Goal: Task Accomplishment & Management: Use online tool/utility

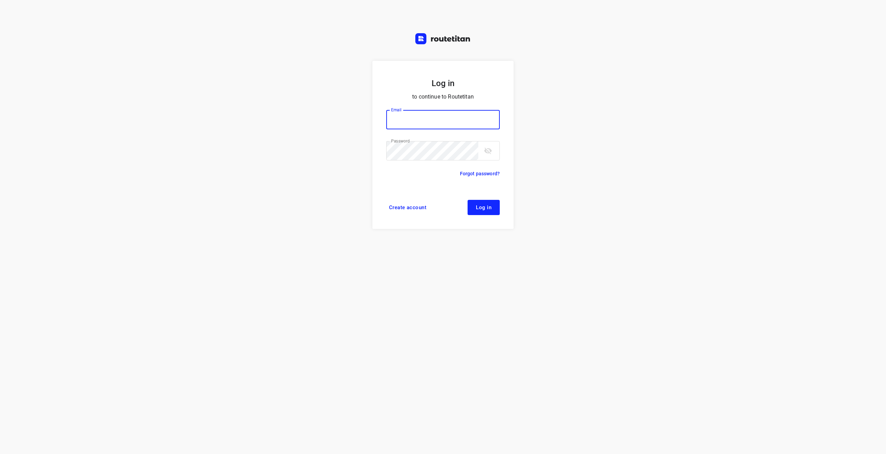
type input "info@tasboomkwekerij.nl"
click at [489, 209] on span "Log in" at bounding box center [484, 208] width 16 height 6
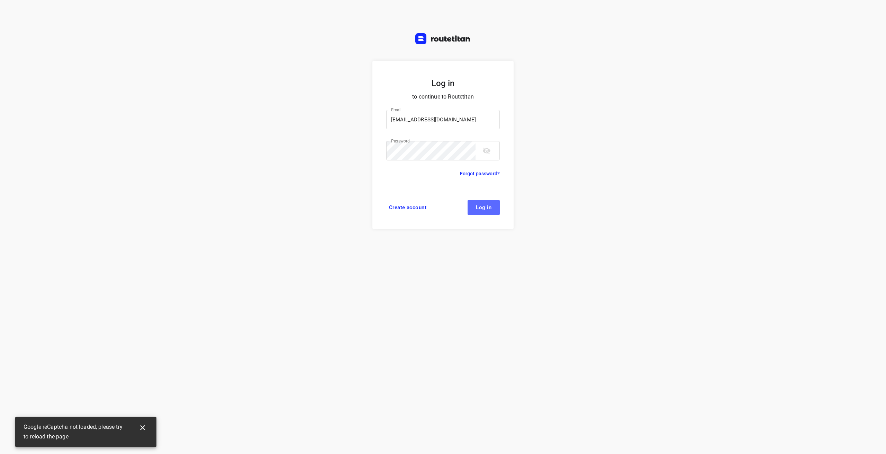
click at [490, 211] on button "Log in" at bounding box center [484, 207] width 32 height 15
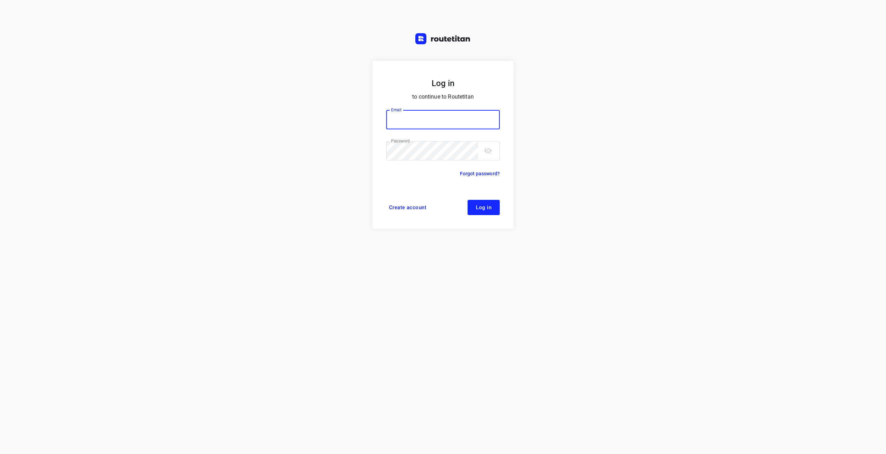
type input "[EMAIL_ADDRESS][DOMAIN_NAME]"
click at [488, 201] on button "Log in" at bounding box center [484, 207] width 32 height 15
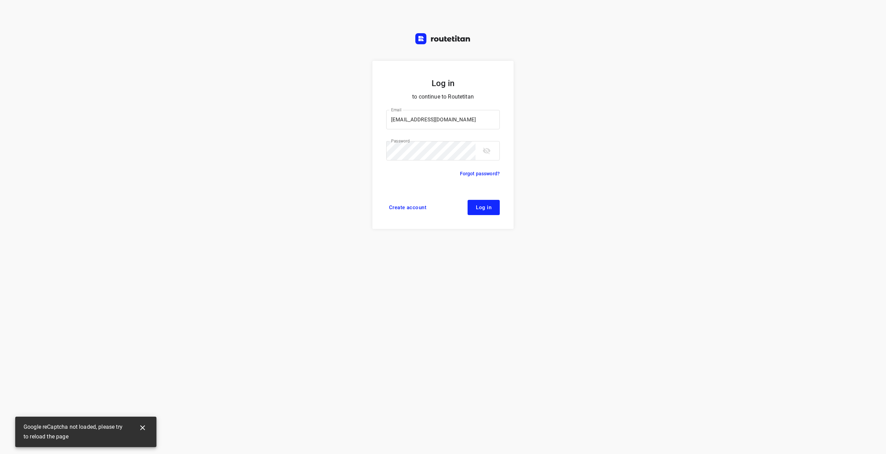
click at [490, 210] on span "Log in" at bounding box center [484, 208] width 16 height 6
click at [484, 209] on span "Log in" at bounding box center [484, 208] width 16 height 6
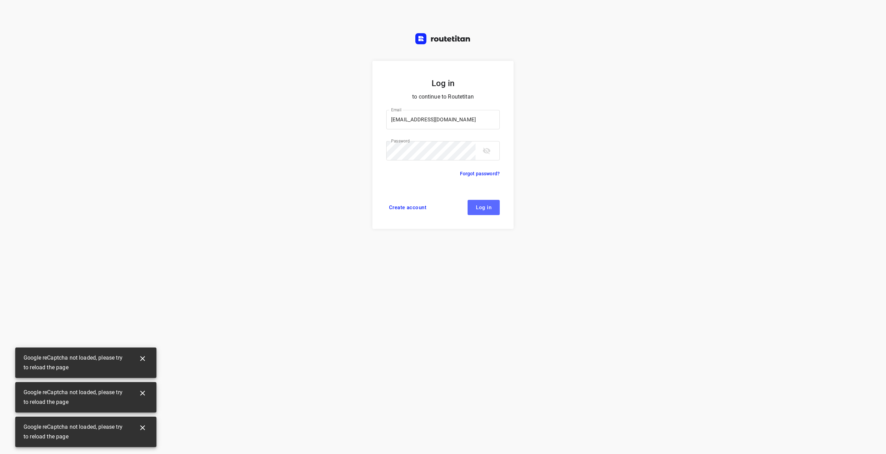
click at [484, 209] on span "Log in" at bounding box center [484, 208] width 16 height 6
click at [487, 207] on span "Log in" at bounding box center [484, 208] width 16 height 6
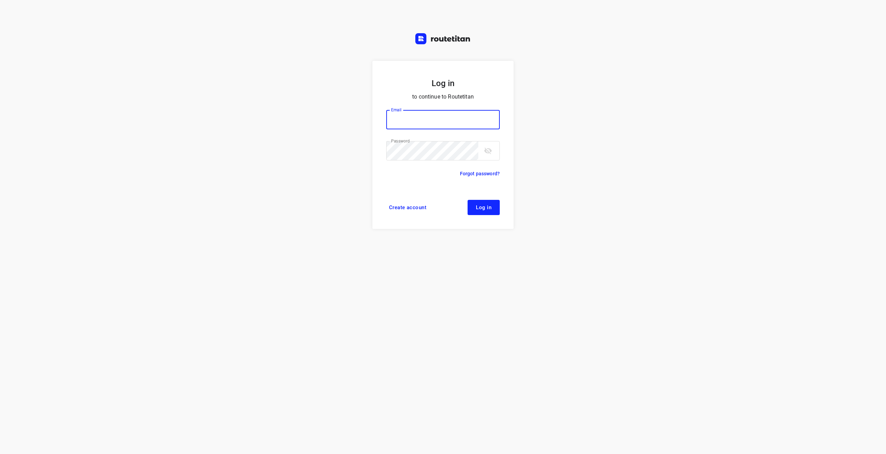
type input "[EMAIL_ADDRESS][DOMAIN_NAME]"
click at [477, 218] on form "Log in to continue to Routetitan Email info@tasboomkwekerij.nl Email ​ Password…" at bounding box center [442, 145] width 141 height 168
click at [479, 210] on span "Log in" at bounding box center [484, 208] width 16 height 6
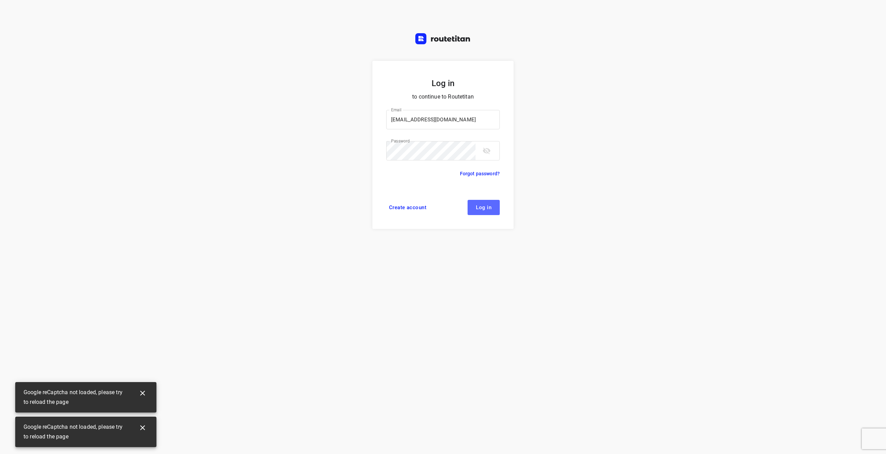
click at [485, 210] on span "Log in" at bounding box center [484, 208] width 16 height 6
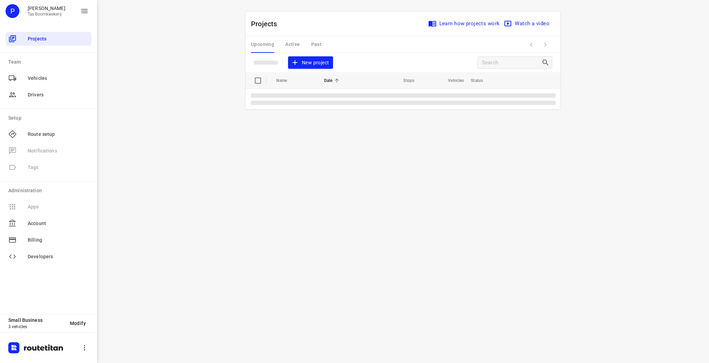
click at [317, 64] on span "New project" at bounding box center [310, 62] width 37 height 9
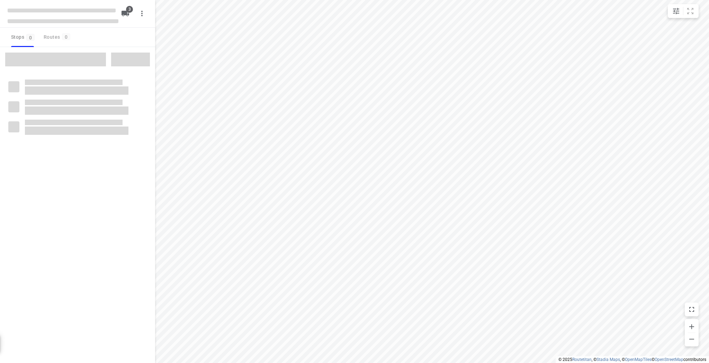
type input "distance"
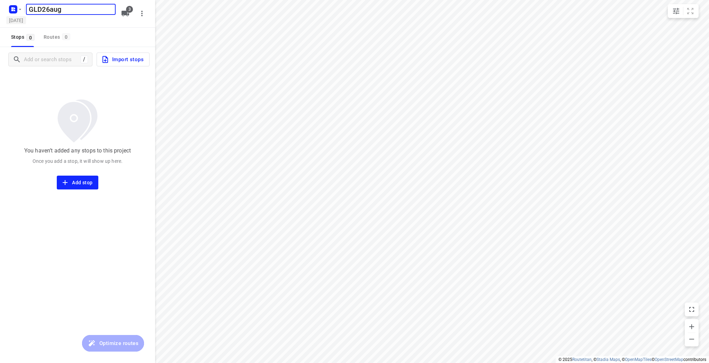
type input "GLD26aug"
click at [26, 21] on h5 "[DATE]" at bounding box center [16, 20] width 20 height 8
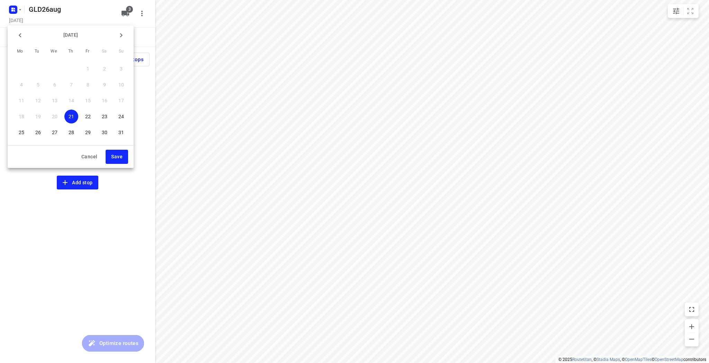
click at [40, 131] on p "26" at bounding box center [38, 132] width 6 height 7
click at [109, 156] on button "Save" at bounding box center [117, 157] width 22 height 14
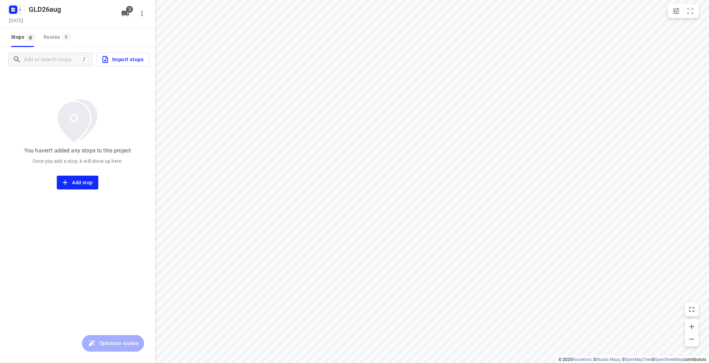
click at [19, 8] on icon "button" at bounding box center [20, 10] width 6 height 6
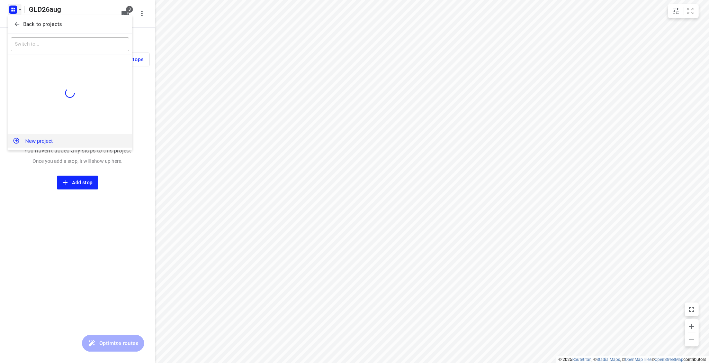
click at [34, 137] on button "New project" at bounding box center [70, 141] width 125 height 14
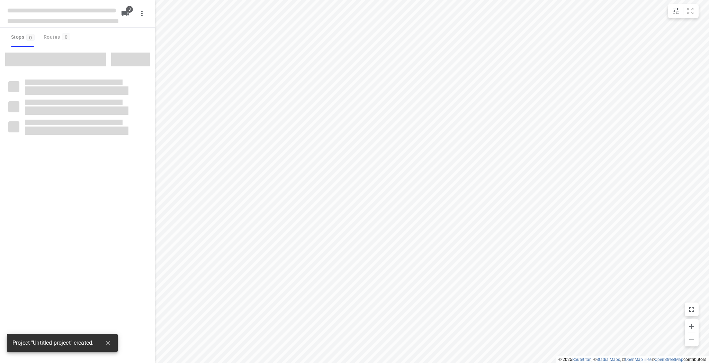
type input "distance"
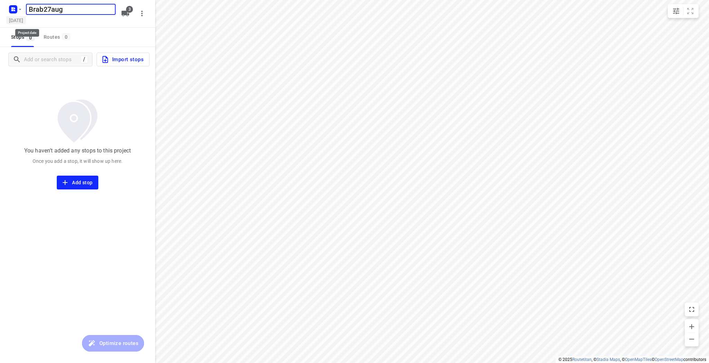
type input "Brab27aug"
click at [26, 18] on h5 "Thursday, Aug 21" at bounding box center [16, 20] width 20 height 8
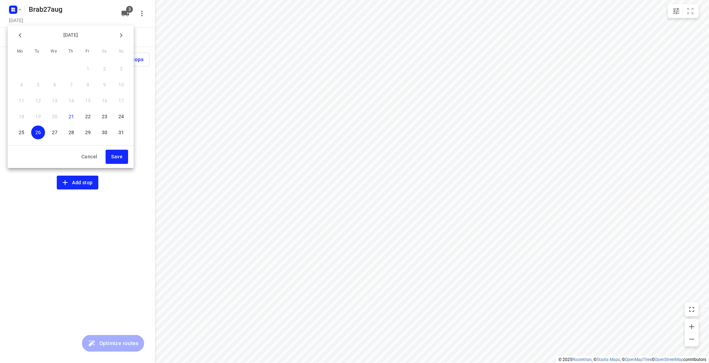
click at [56, 135] on p "27" at bounding box center [55, 132] width 6 height 7
click at [114, 157] on span "Save" at bounding box center [116, 157] width 11 height 9
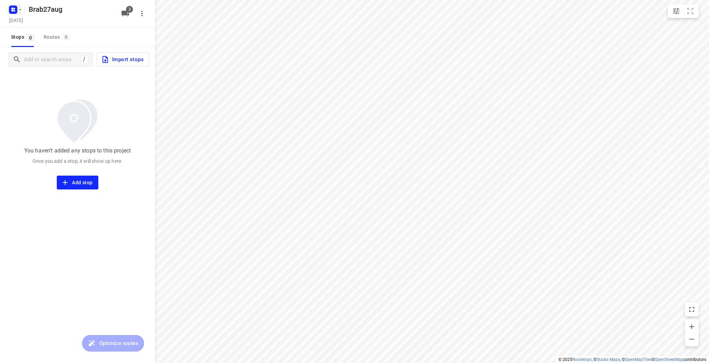
click at [19, 10] on icon "button" at bounding box center [20, 10] width 6 height 6
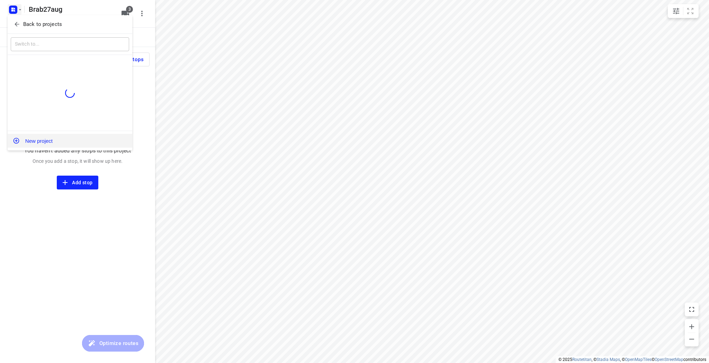
click at [38, 144] on button "New project" at bounding box center [70, 141] width 125 height 14
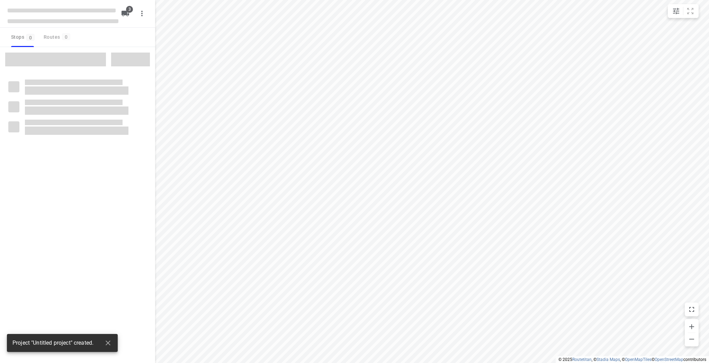
type input "distance"
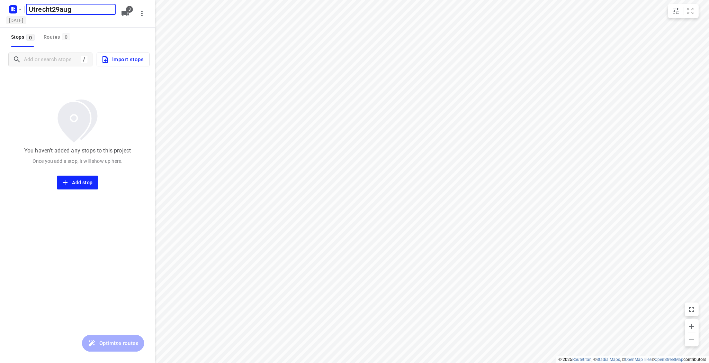
type input "Utrecht29aug"
click at [26, 20] on h5 "Thursday, Aug 21" at bounding box center [16, 20] width 20 height 8
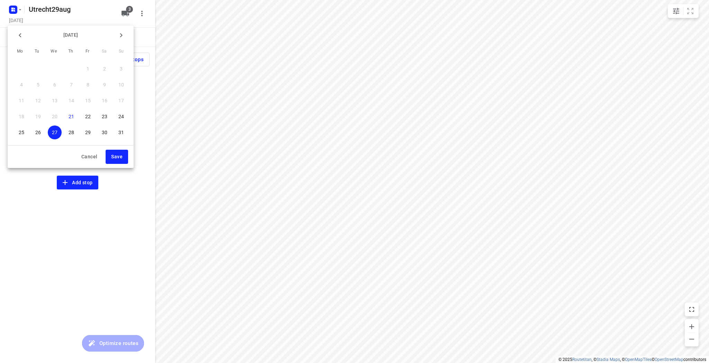
click at [87, 130] on p "29" at bounding box center [88, 132] width 6 height 7
click at [113, 156] on span "Save" at bounding box center [116, 157] width 11 height 9
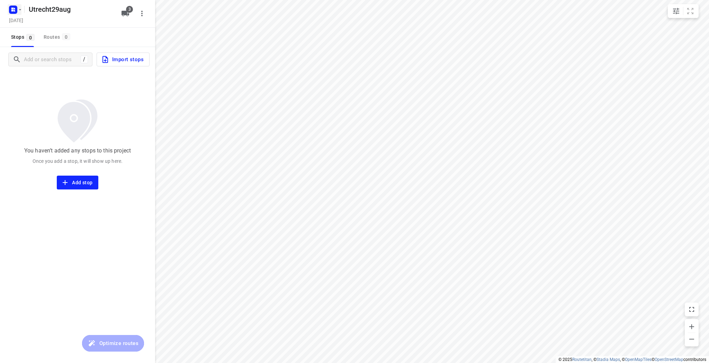
click at [15, 11] on icon "button" at bounding box center [14, 11] width 2 height 2
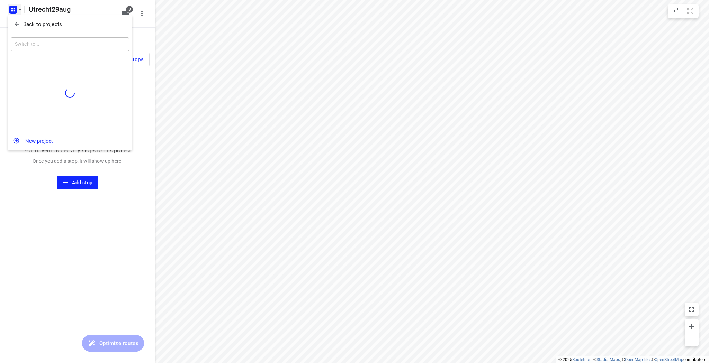
click at [38, 136] on button "New project" at bounding box center [70, 141] width 125 height 14
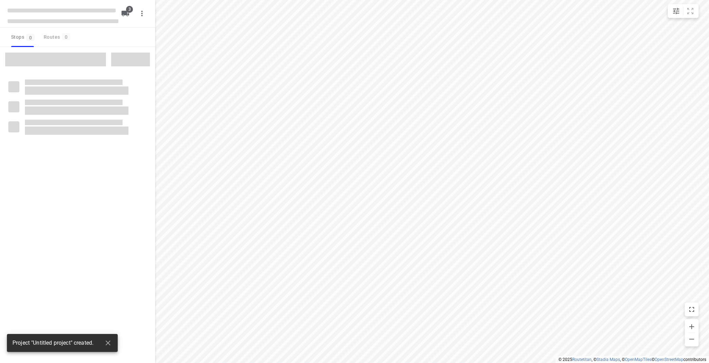
type input "distance"
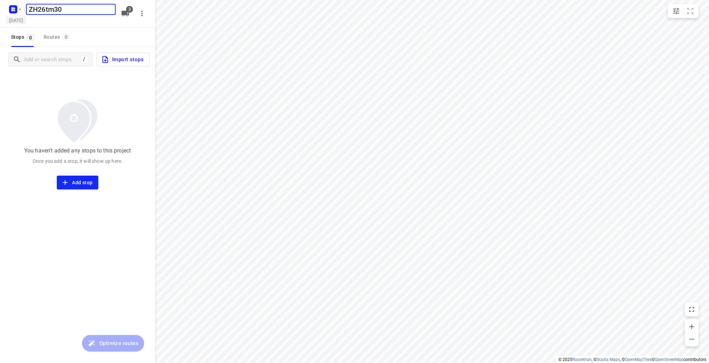
type input "ZH26tm30"
click at [26, 22] on h5 "Thursday, Aug 21" at bounding box center [16, 20] width 20 height 8
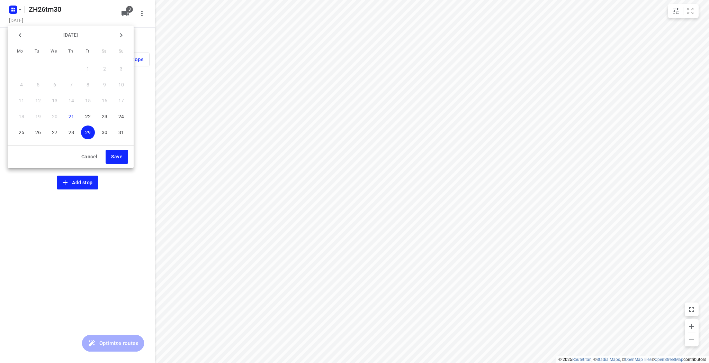
click at [103, 135] on p "30" at bounding box center [105, 132] width 6 height 7
click at [115, 159] on span "Save" at bounding box center [116, 157] width 11 height 9
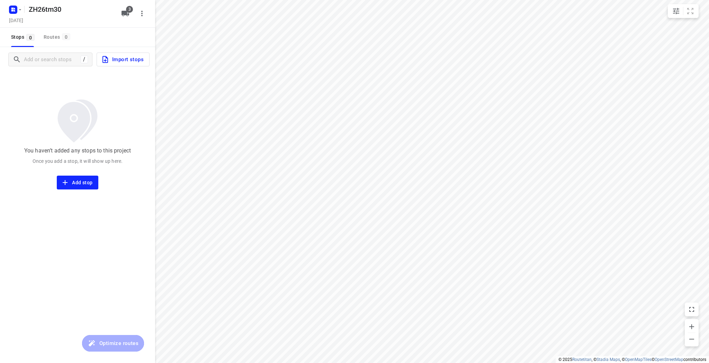
click at [107, 64] on span "Import stops" at bounding box center [122, 59] width 43 height 9
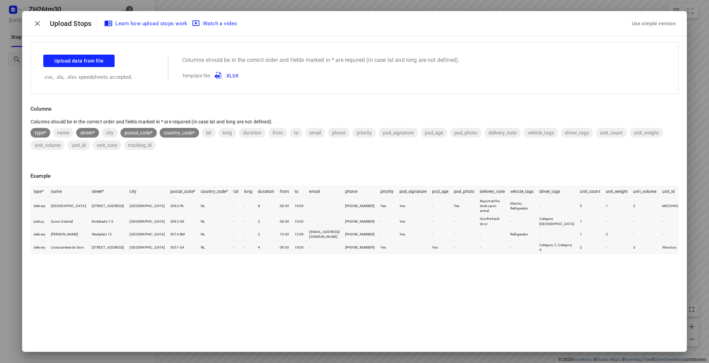
click at [67, 67] on div "Upload data from file .cvs, .xls, .xlsx speedsheets accepted." at bounding box center [98, 68] width 111 height 27
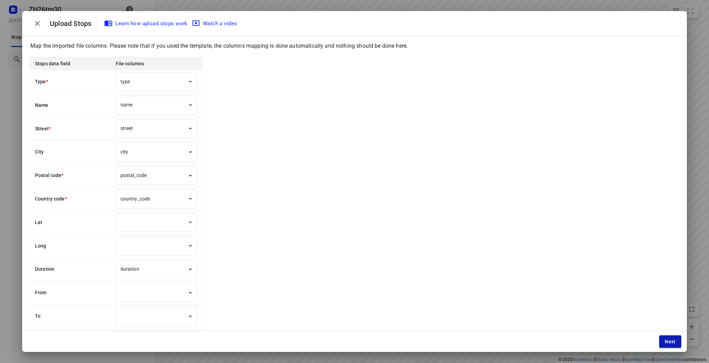
click at [668, 339] on span "Next" at bounding box center [670, 342] width 11 height 6
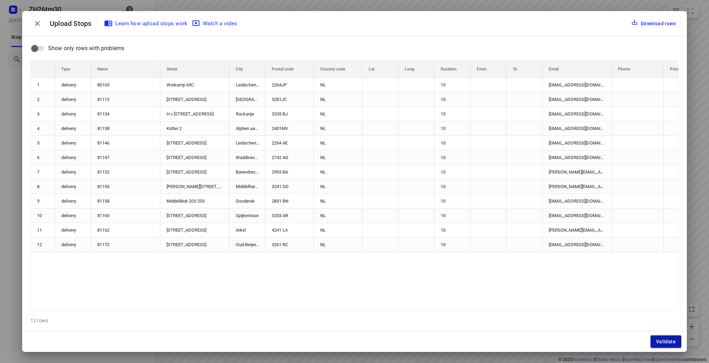
click at [669, 342] on span "Validate" at bounding box center [666, 342] width 20 height 6
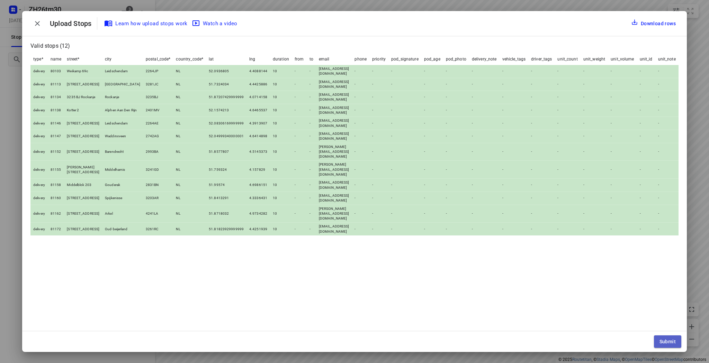
click at [667, 343] on span "Submit" at bounding box center [667, 342] width 16 height 6
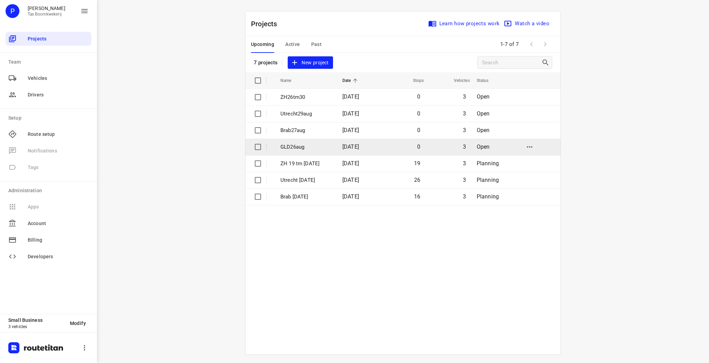
click at [295, 145] on p "GLD26aug" at bounding box center [306, 147] width 52 height 8
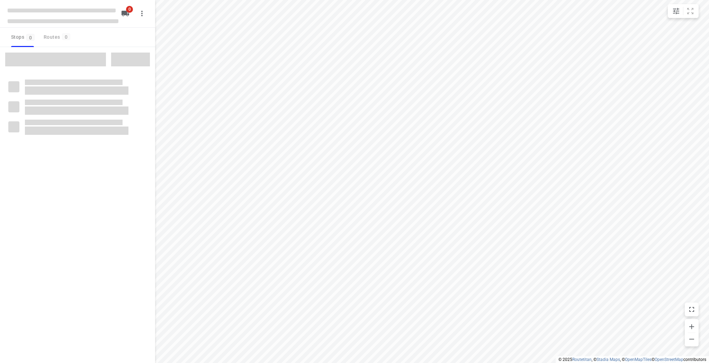
type input "distance"
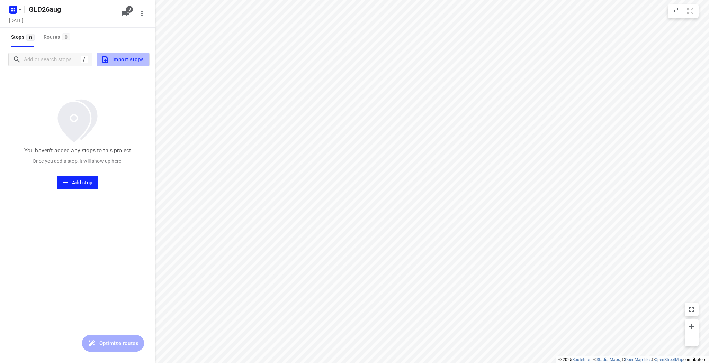
click at [132, 59] on span "Import stops" at bounding box center [122, 59] width 43 height 9
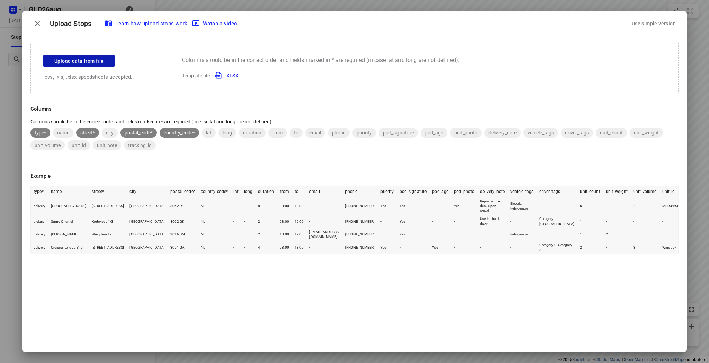
click at [87, 64] on span "Upload data from file" at bounding box center [78, 61] width 49 height 9
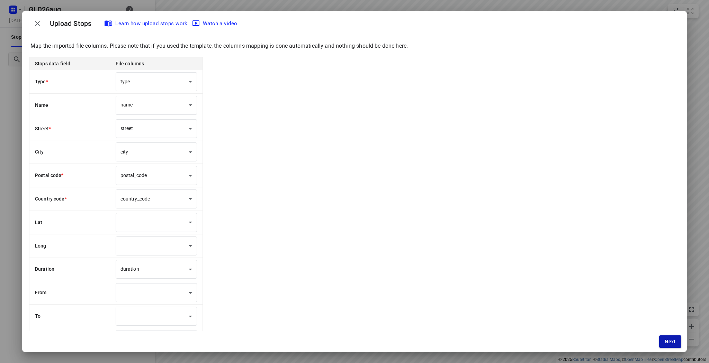
click at [665, 341] on span "Next" at bounding box center [670, 342] width 11 height 6
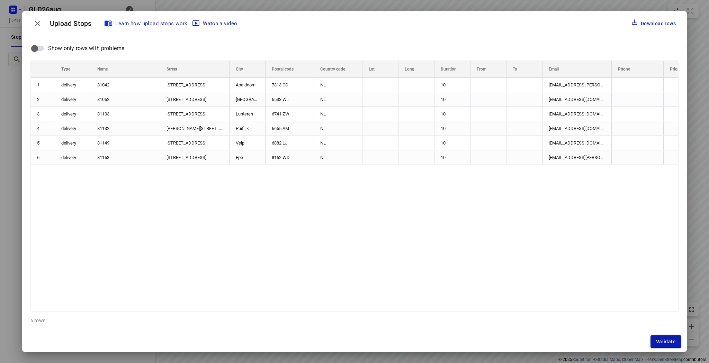
click at [669, 342] on span "Validate" at bounding box center [666, 342] width 20 height 6
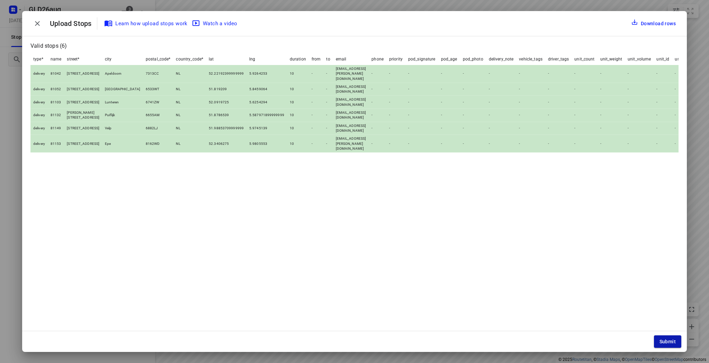
click at [659, 342] on button "Submit" at bounding box center [667, 342] width 27 height 12
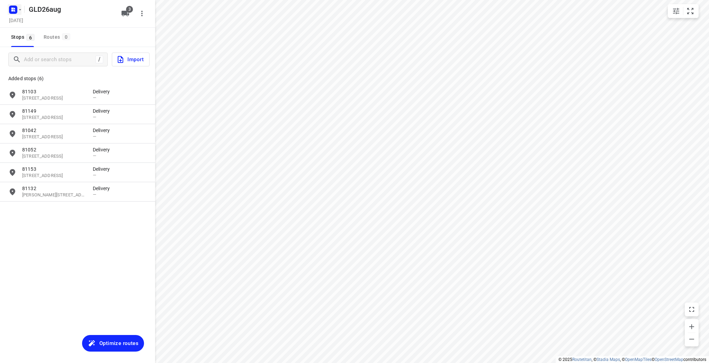
click at [20, 8] on icon "button" at bounding box center [20, 10] width 6 height 6
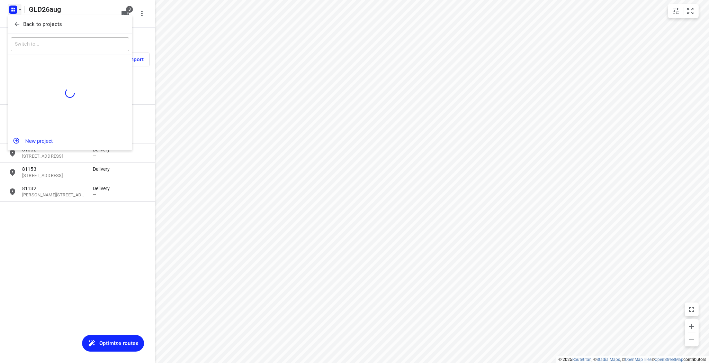
click at [27, 25] on p "Back to projects" at bounding box center [42, 24] width 39 height 8
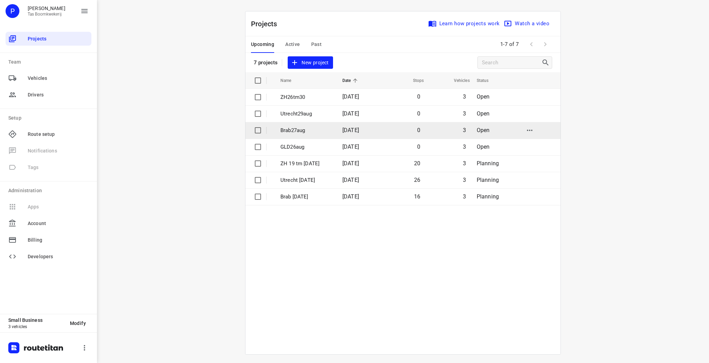
click at [291, 129] on p "Brab27aug" at bounding box center [306, 131] width 52 height 8
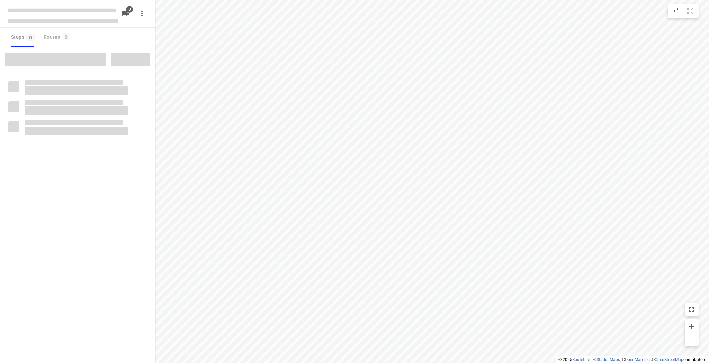
type input "distance"
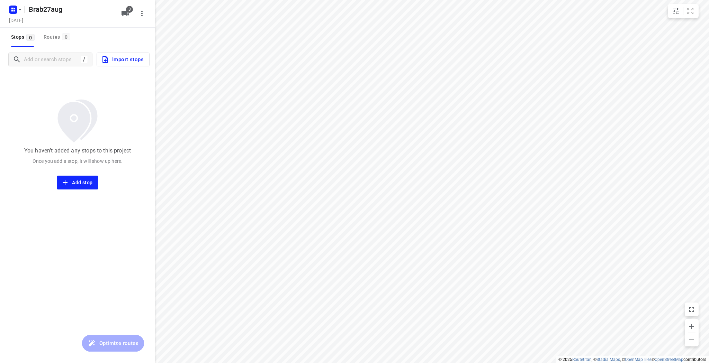
click at [133, 60] on span "Import stops" at bounding box center [122, 59] width 43 height 9
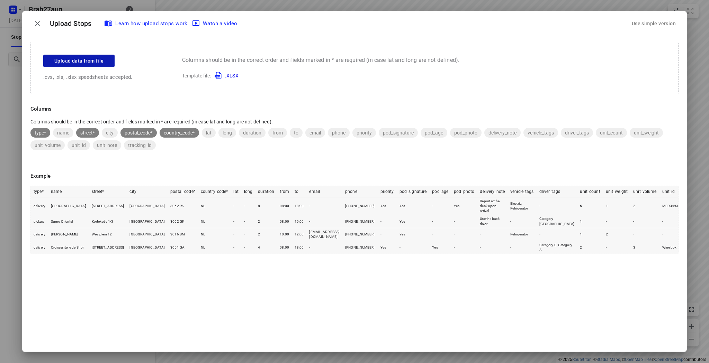
click at [74, 62] on span "Upload data from file" at bounding box center [78, 61] width 49 height 9
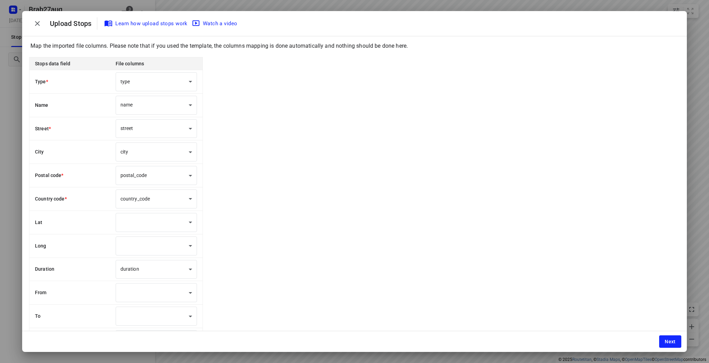
click at [656, 338] on div "Next" at bounding box center [354, 342] width 665 height 21
click at [668, 345] on span "Next" at bounding box center [670, 342] width 11 height 6
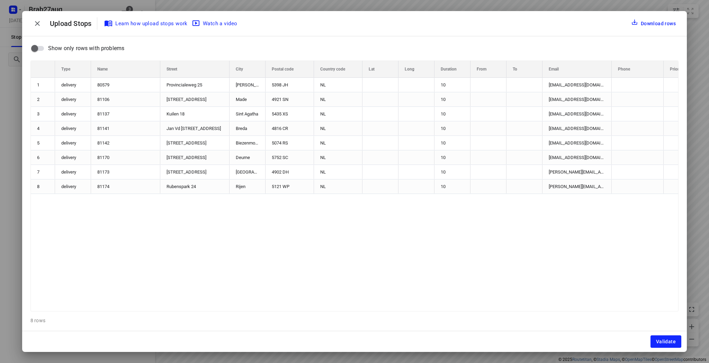
click at [667, 343] on span "Validate" at bounding box center [666, 342] width 20 height 6
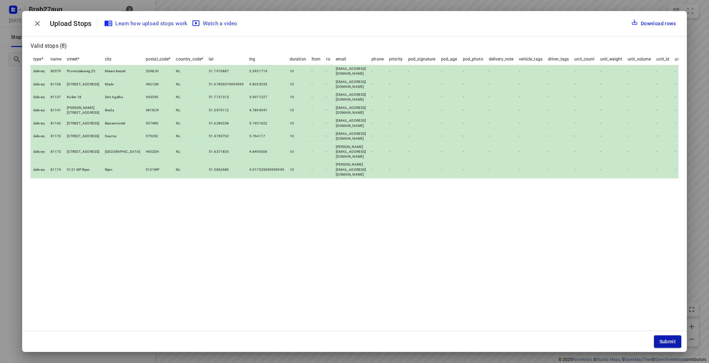
click at [678, 340] on button "Submit" at bounding box center [667, 342] width 27 height 12
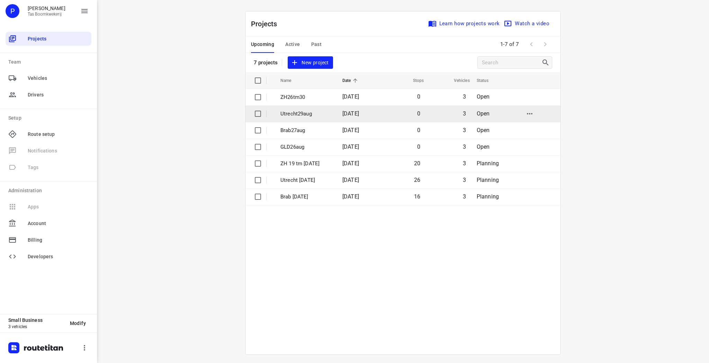
click at [296, 116] on p "Utrecht29aug" at bounding box center [306, 114] width 52 height 8
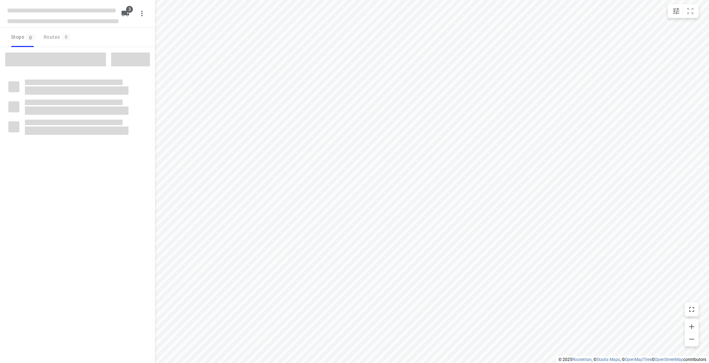
type input "distance"
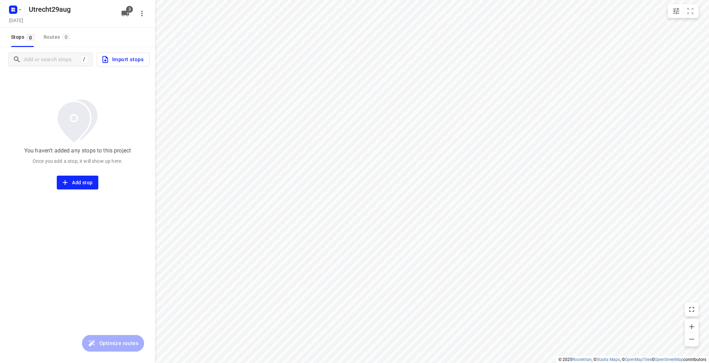
click at [120, 67] on div "/ Import stops" at bounding box center [77, 59] width 155 height 25
click at [123, 59] on span "Import stops" at bounding box center [122, 59] width 43 height 9
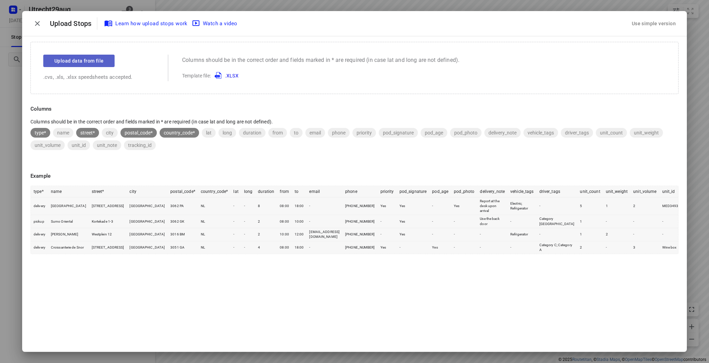
click at [91, 63] on span "Upload data from file" at bounding box center [78, 61] width 49 height 9
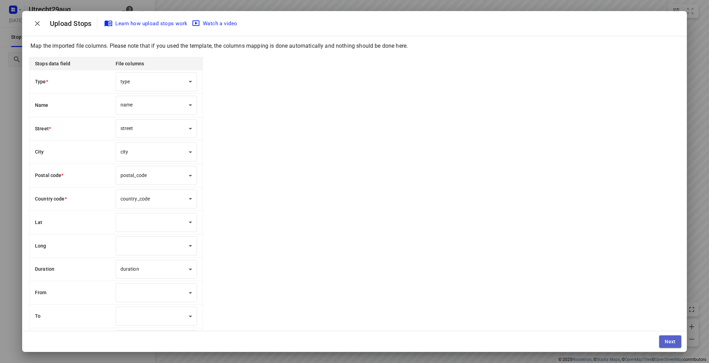
click at [667, 341] on span "Next" at bounding box center [670, 342] width 11 height 6
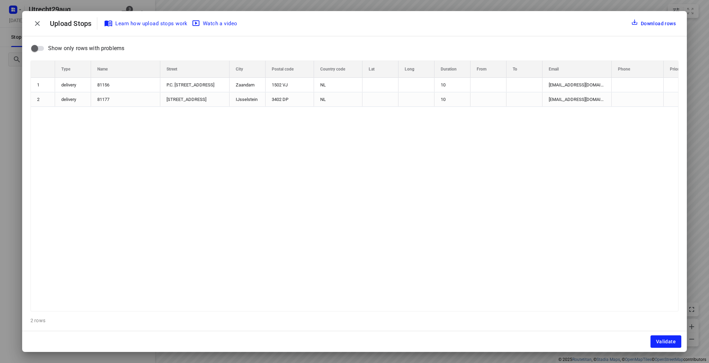
click at [667, 341] on span "Validate" at bounding box center [666, 342] width 20 height 6
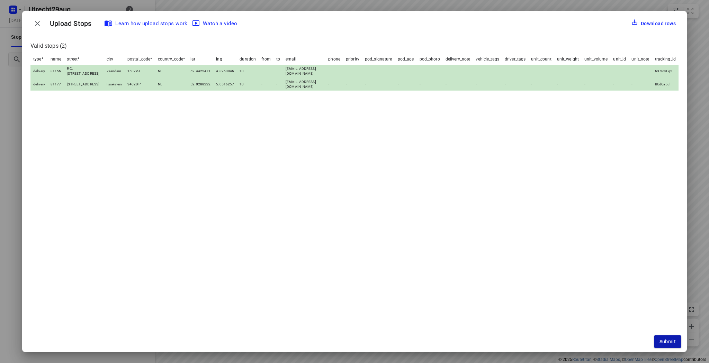
click at [661, 338] on button "Submit" at bounding box center [667, 342] width 27 height 12
